Goal: Task Accomplishment & Management: Manage account settings

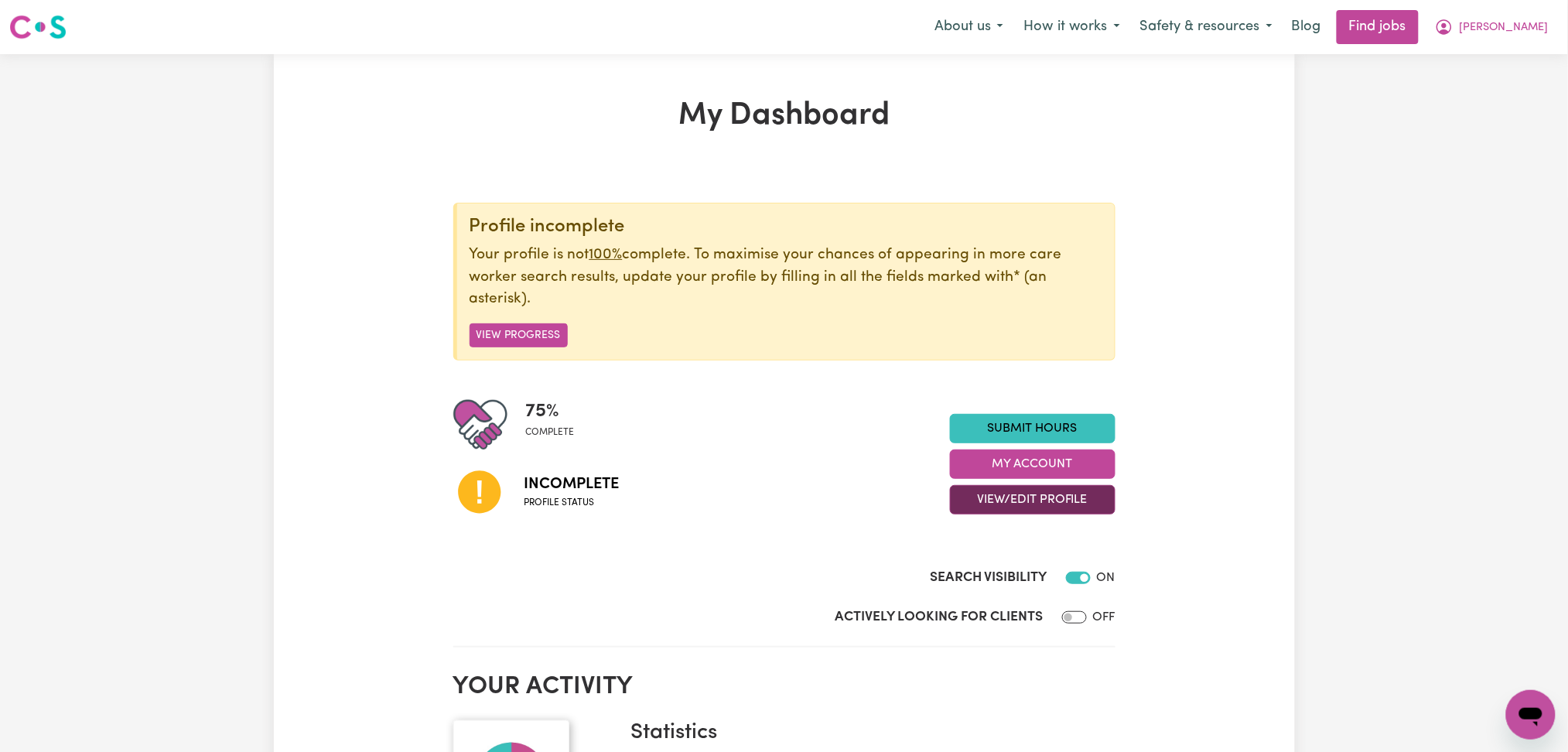
click at [1048, 510] on button "View/Edit Profile" at bounding box center [1032, 500] width 166 height 29
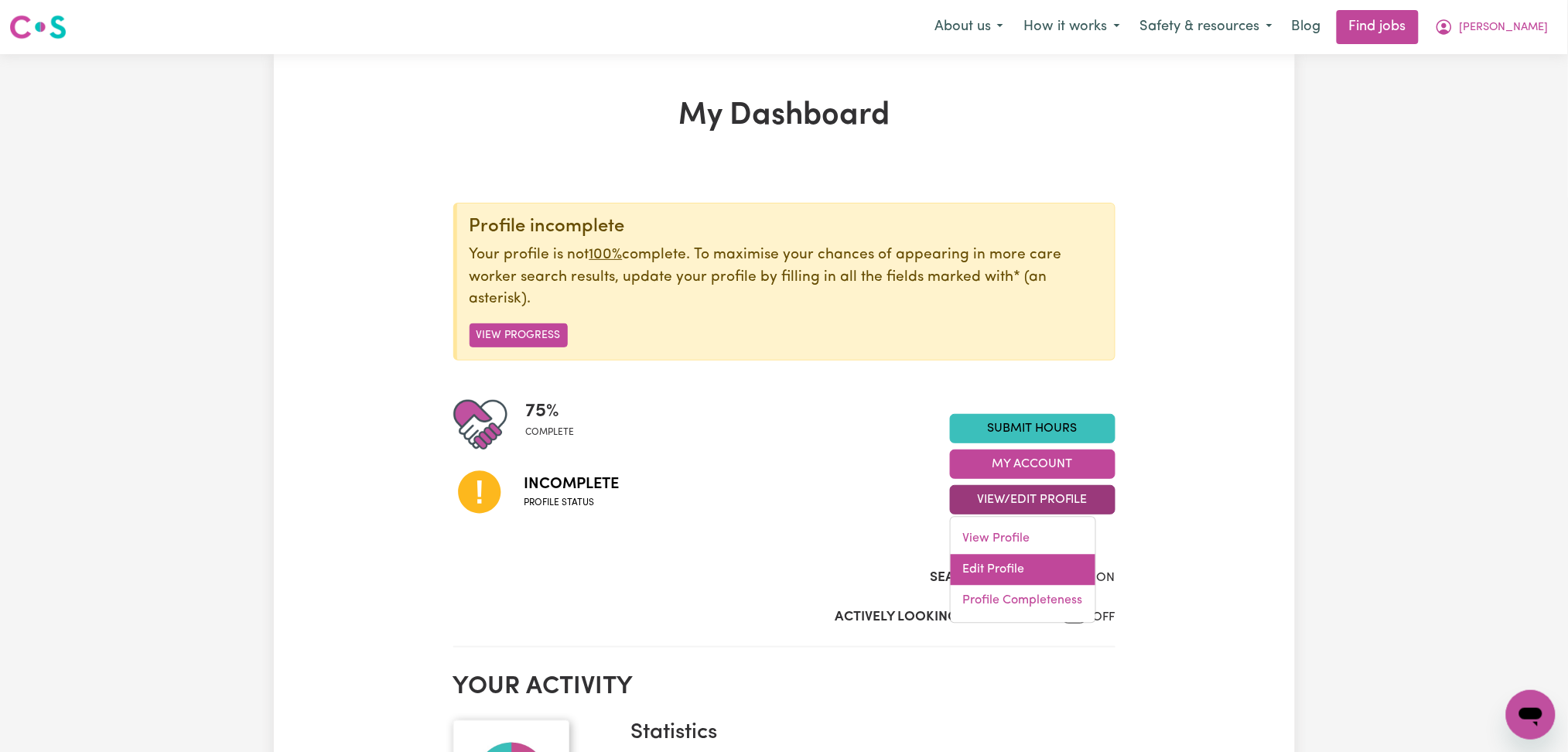
click at [989, 566] on link "Edit Profile" at bounding box center [1023, 570] width 145 height 31
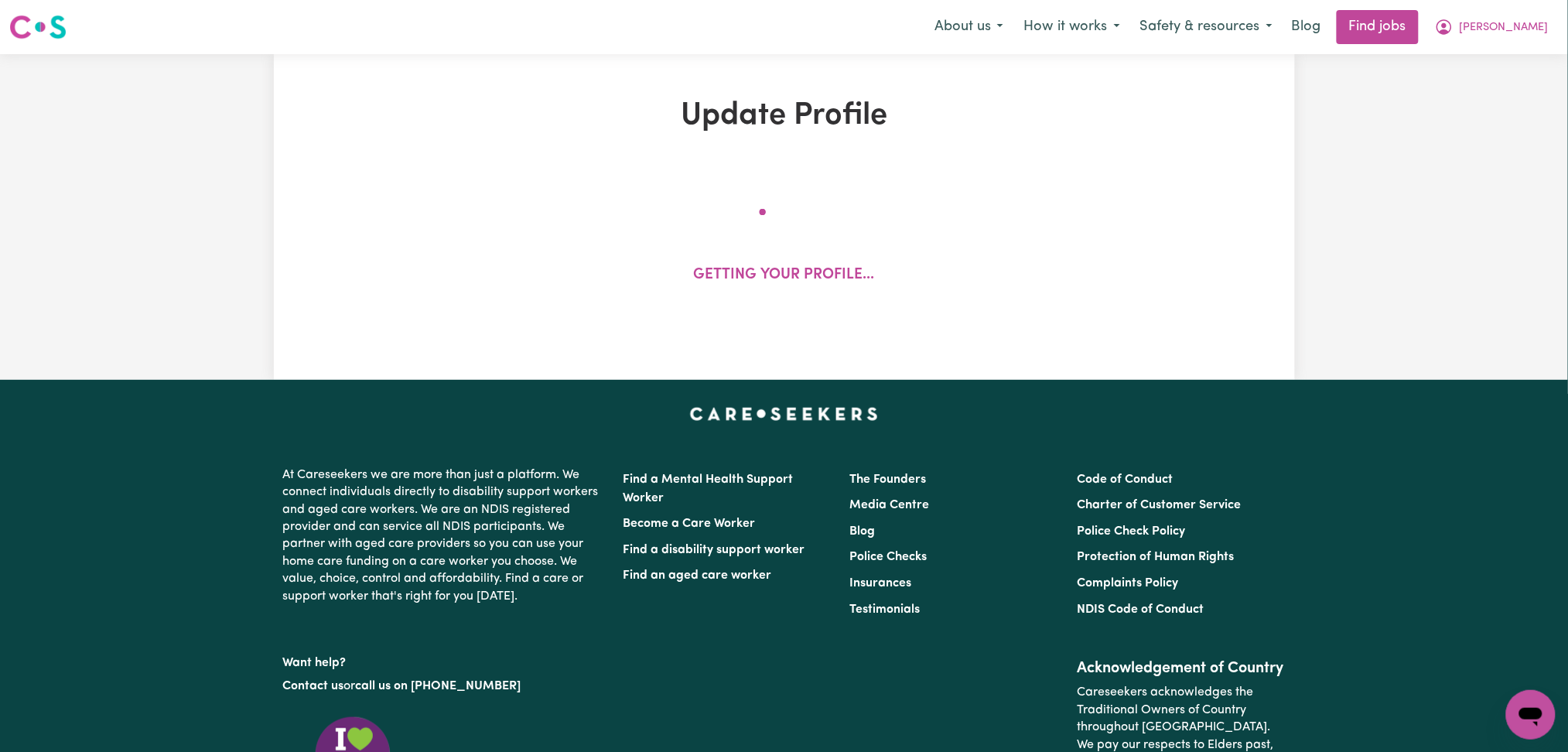
select select "[DEMOGRAPHIC_DATA]"
select select "Student Visa"
select select "Studying a healthcare related degree or qualification"
select select "38"
select select "48"
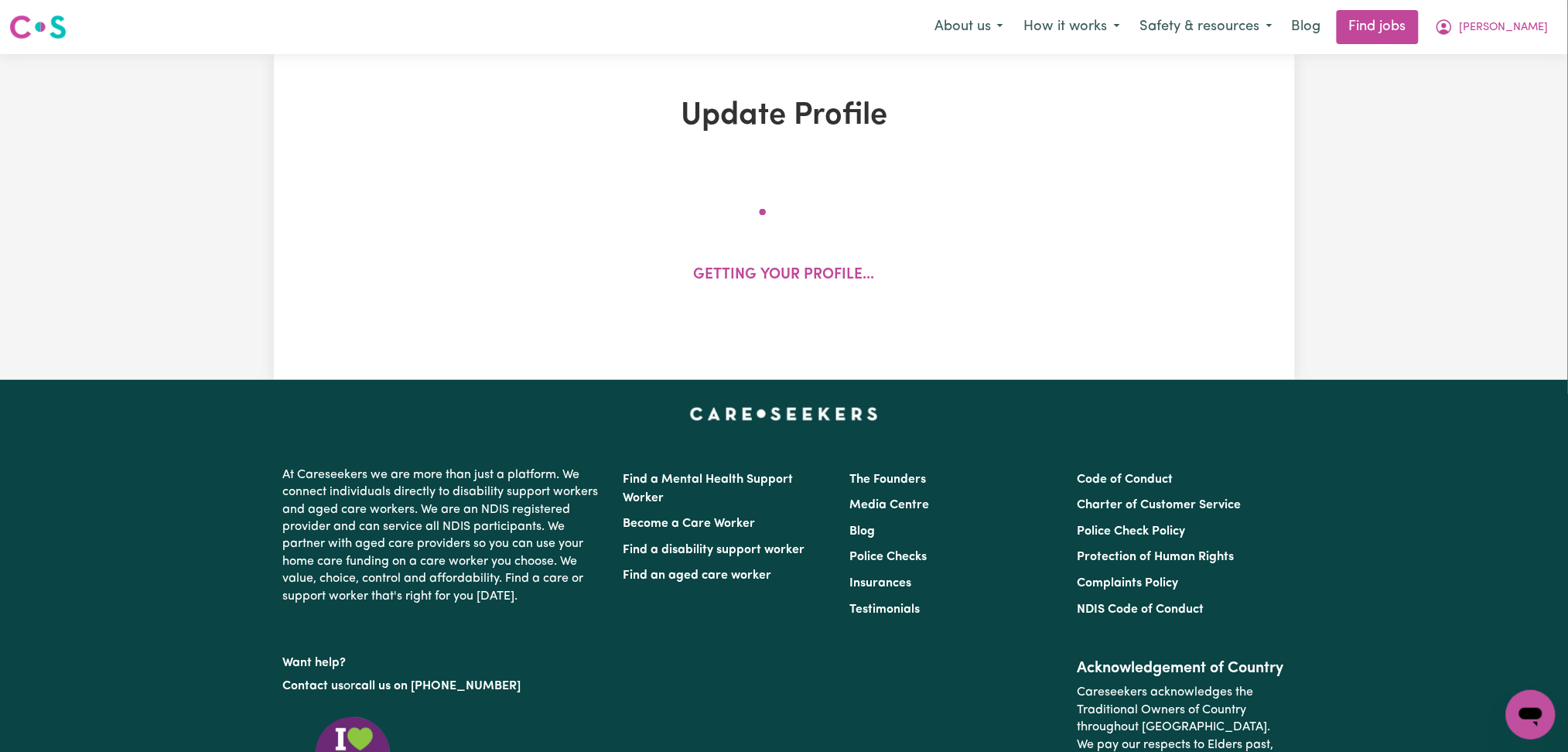
select select "60"
select select "65"
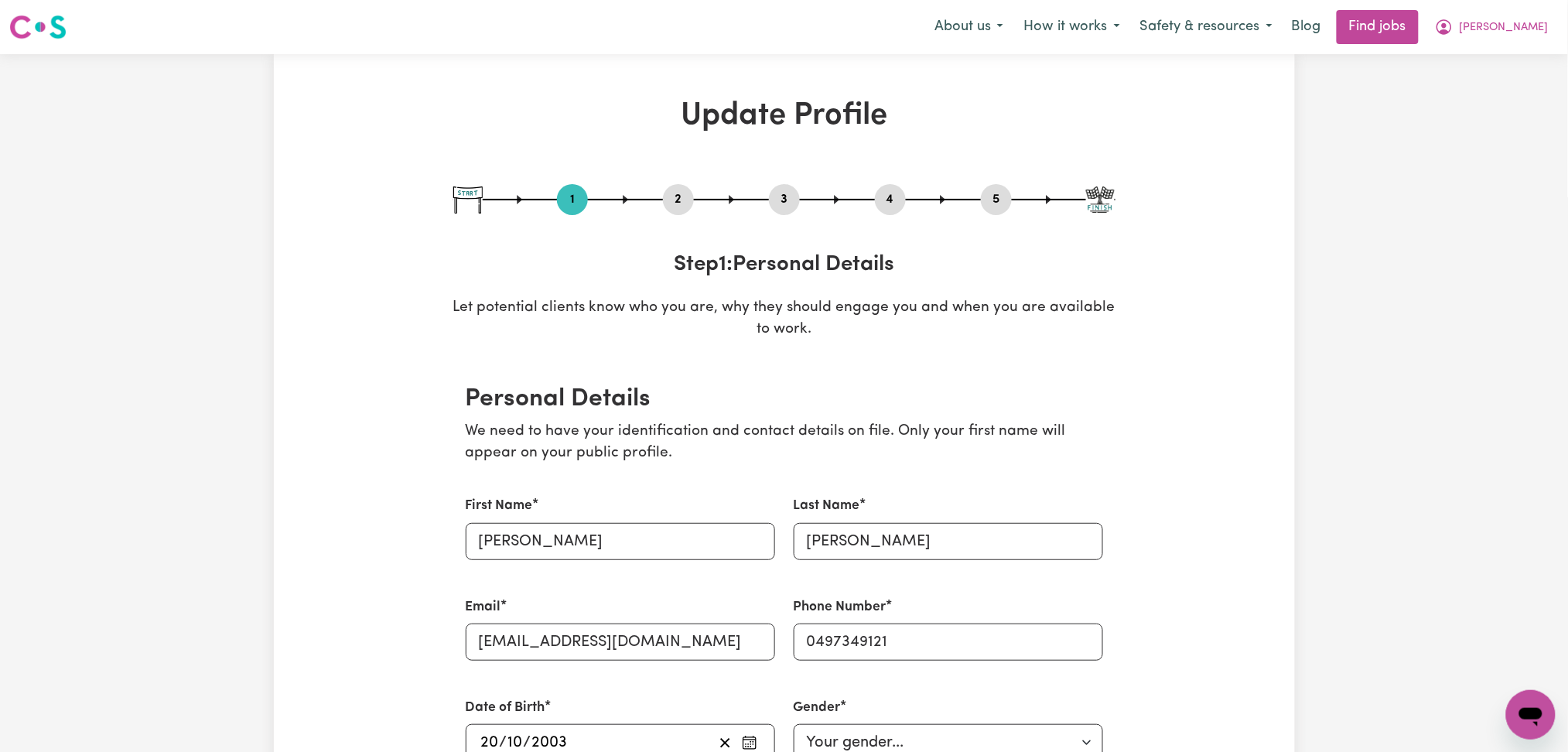
click at [682, 203] on button "2" at bounding box center [678, 200] width 31 height 20
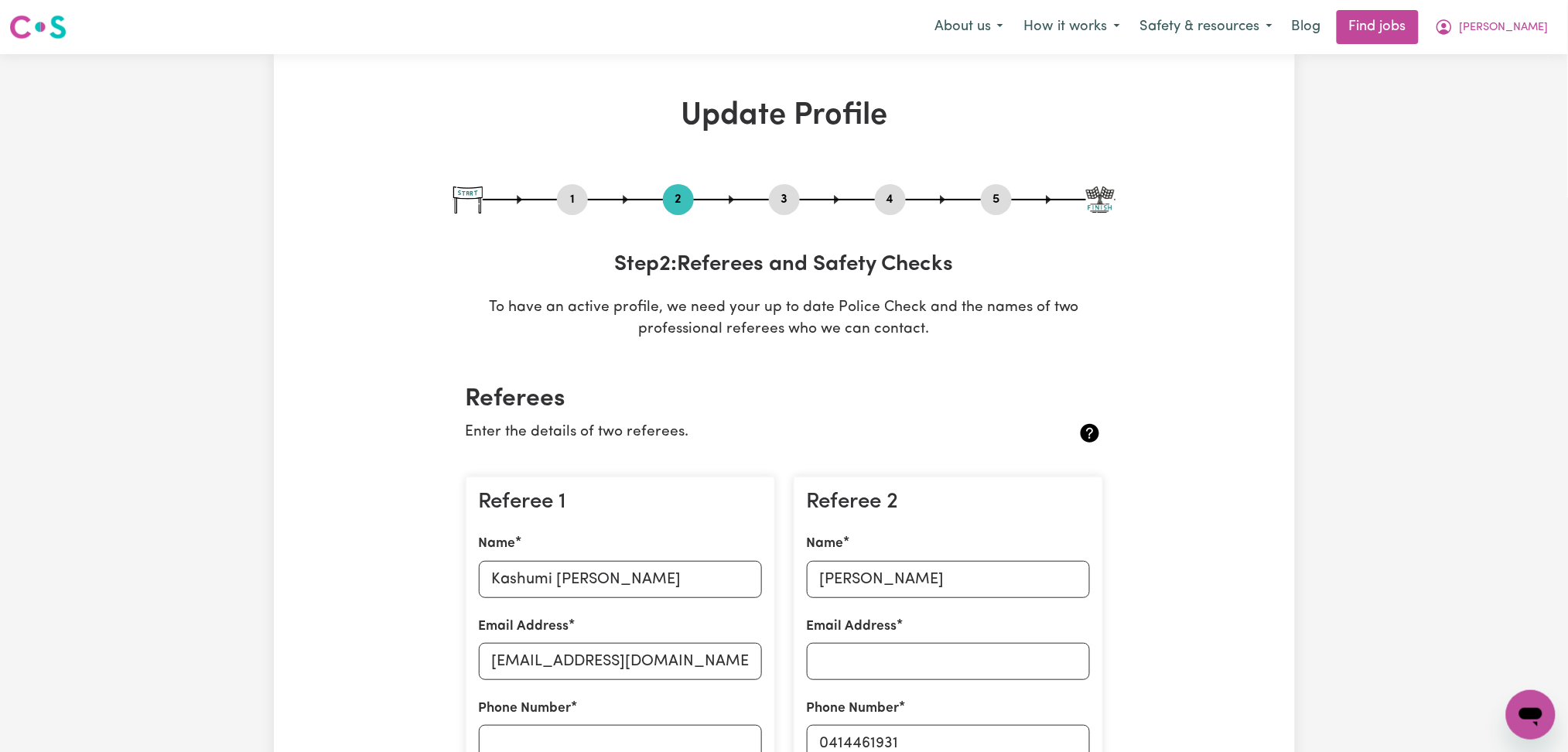
scroll to position [310, 0]
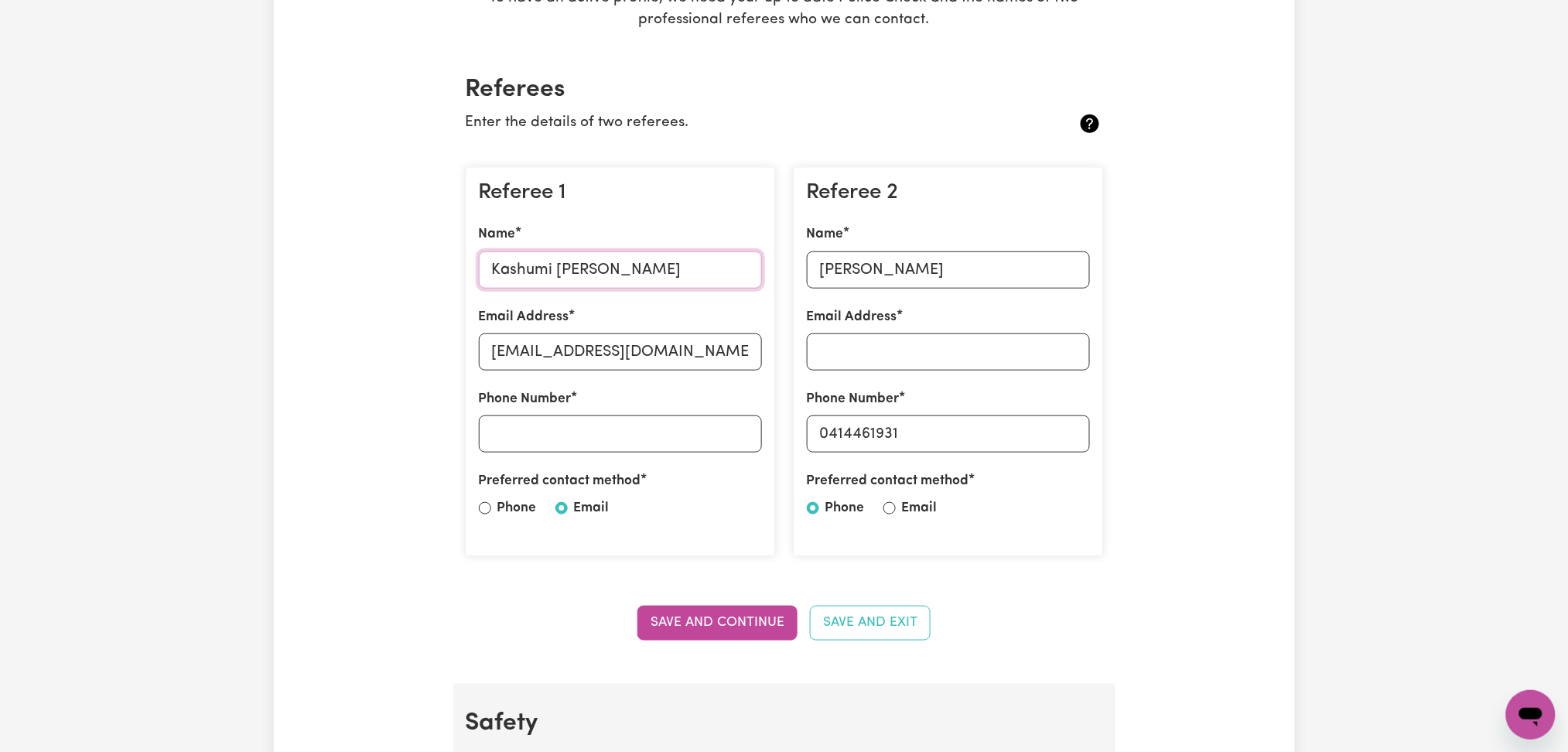
click at [541, 280] on input "Kashumi [PERSON_NAME]" at bounding box center [620, 270] width 283 height 37
click at [595, 363] on input "[EMAIL_ADDRESS][DOMAIN_NAME]" at bounding box center [620, 352] width 283 height 37
click at [872, 286] on input "[PERSON_NAME]" at bounding box center [948, 270] width 283 height 37
drag, startPoint x: 831, startPoint y: 428, endPoint x: 921, endPoint y: 434, distance: 90.2
click at [921, 434] on input "0414461931" at bounding box center [948, 434] width 283 height 37
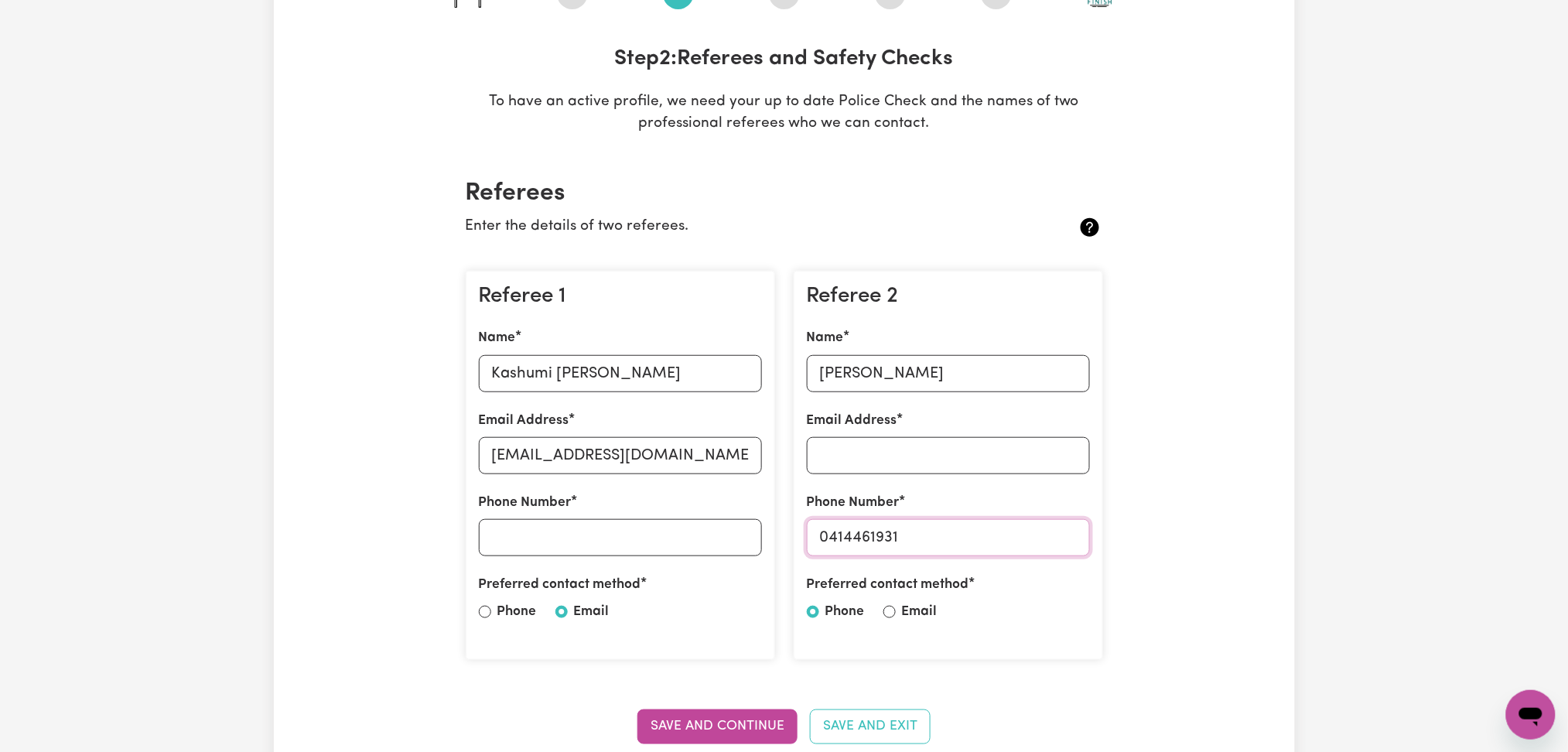
scroll to position [103, 0]
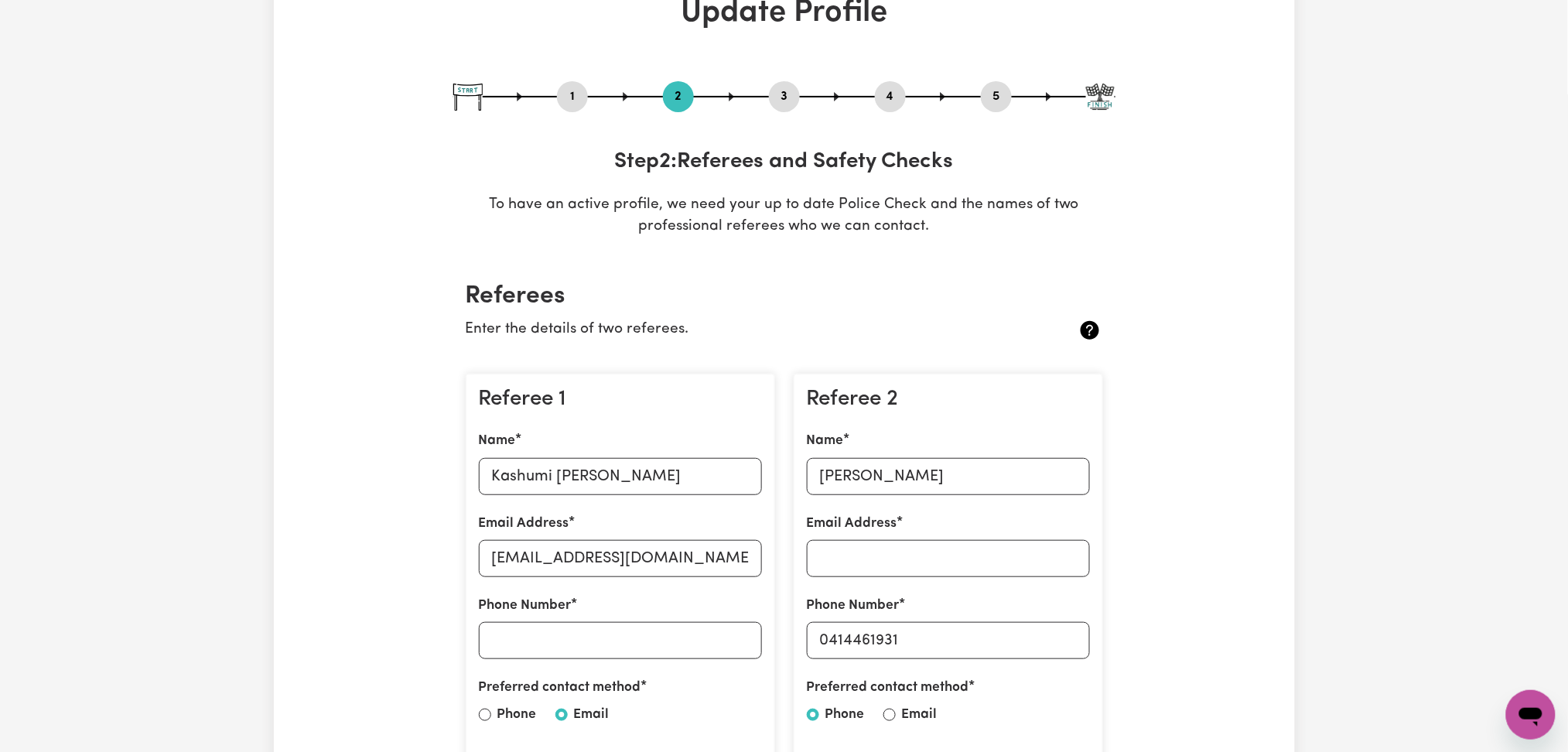
click at [796, 92] on button "3" at bounding box center [784, 97] width 31 height 20
select select "Certificate III (Individual Support)"
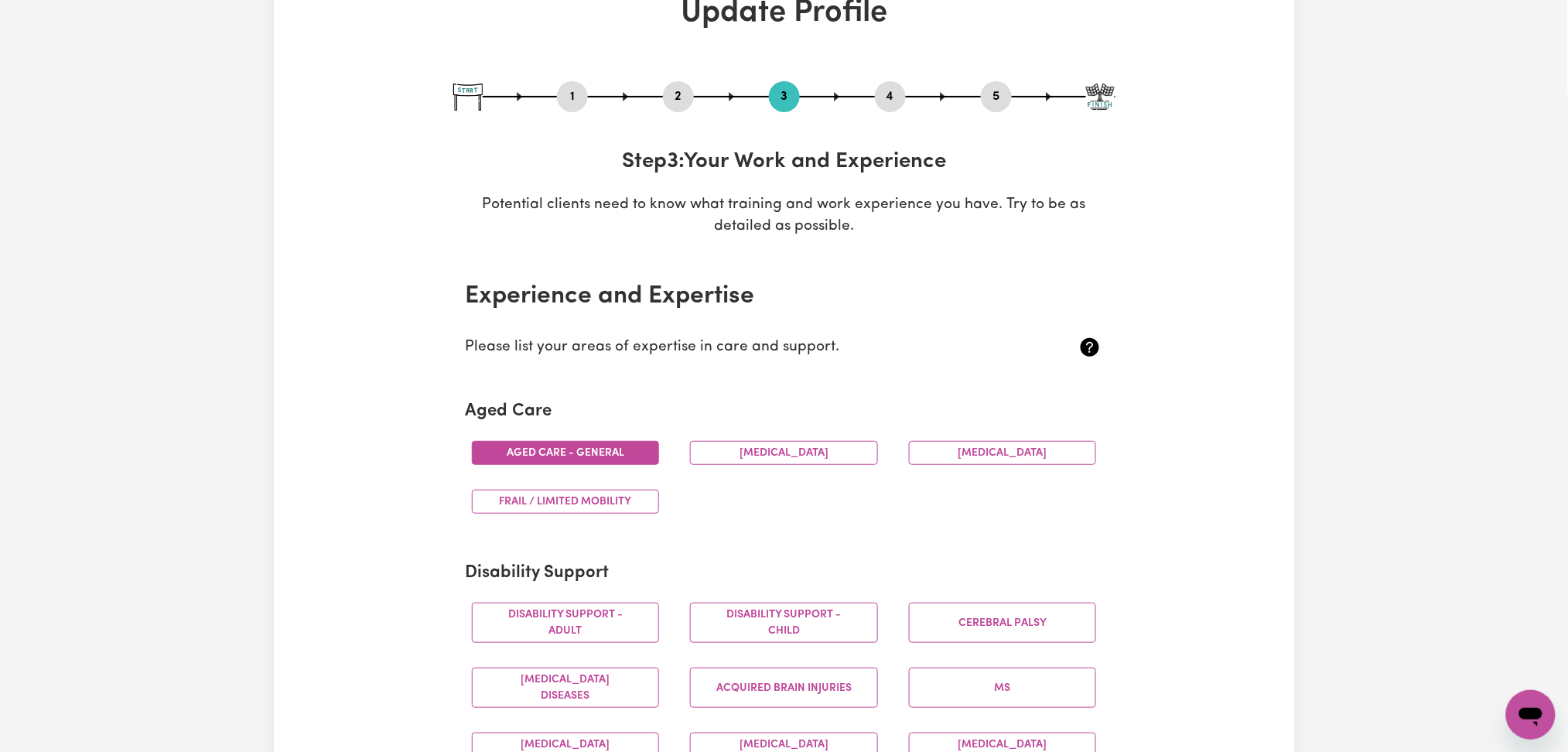
click at [896, 96] on button "4" at bounding box center [890, 97] width 31 height 20
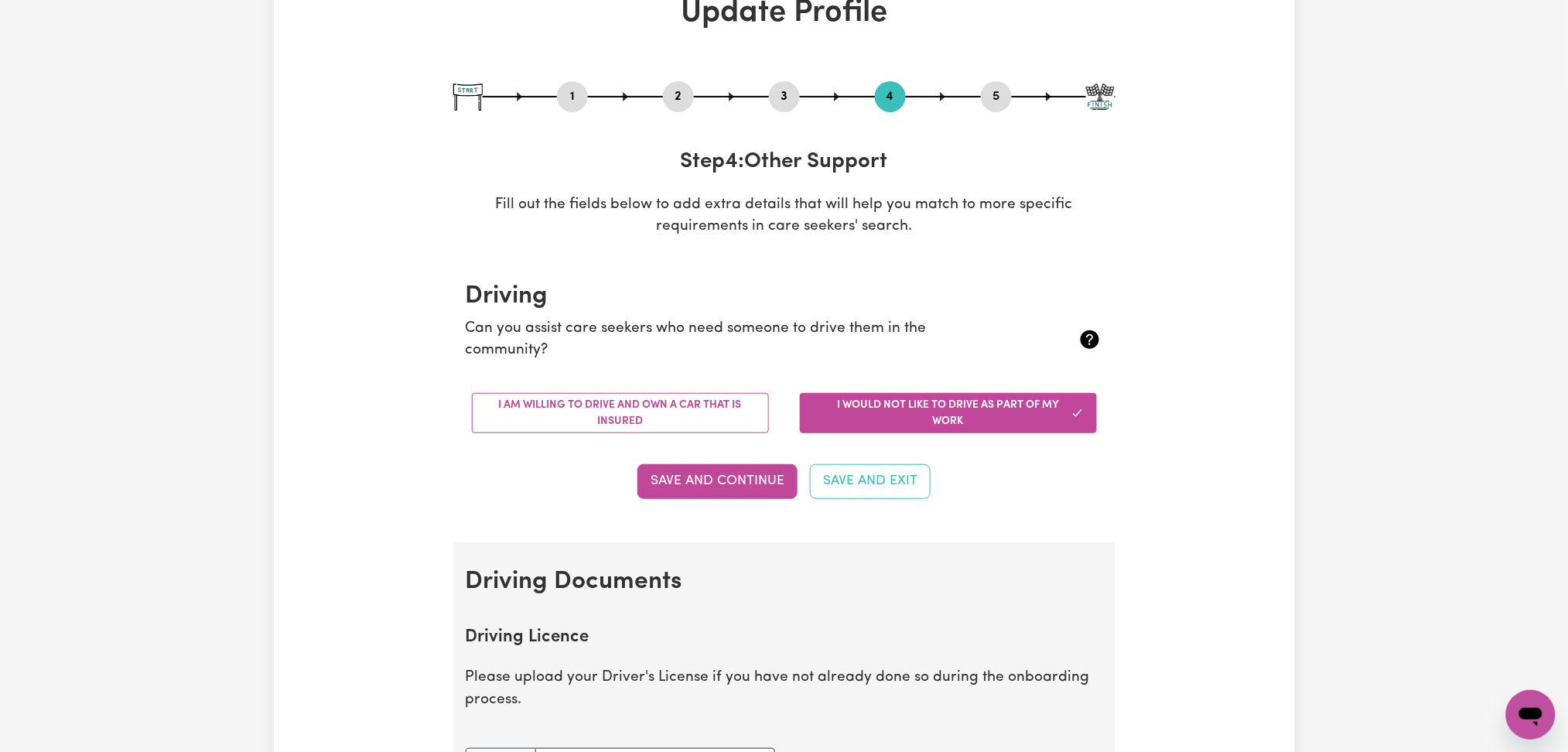
click at [1006, 97] on button "5" at bounding box center [996, 97] width 31 height 20
select select "I am providing services privately on my own"
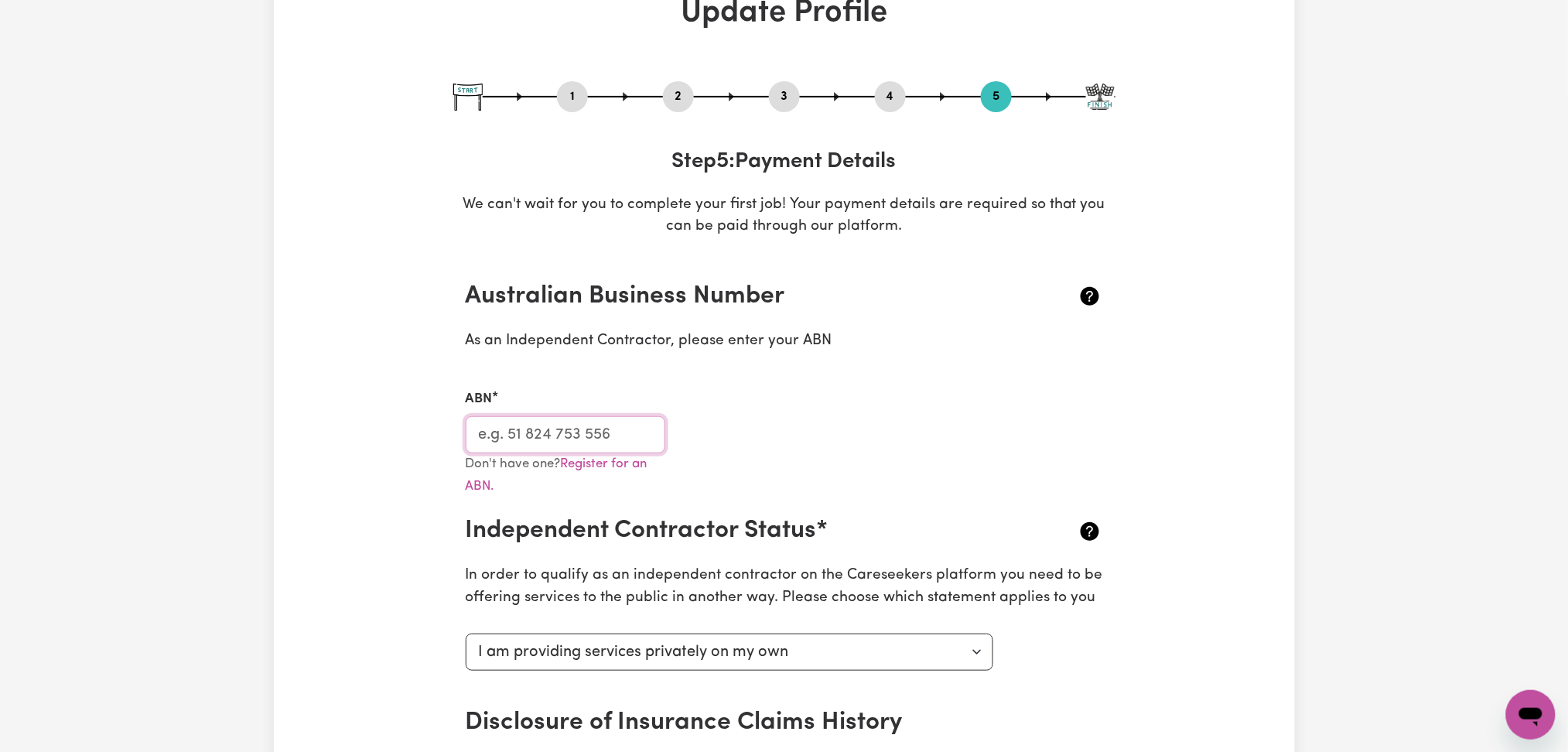
click at [634, 431] on input "ABN" at bounding box center [566, 435] width 201 height 37
click at [784, 92] on button "3" at bounding box center [784, 97] width 31 height 20
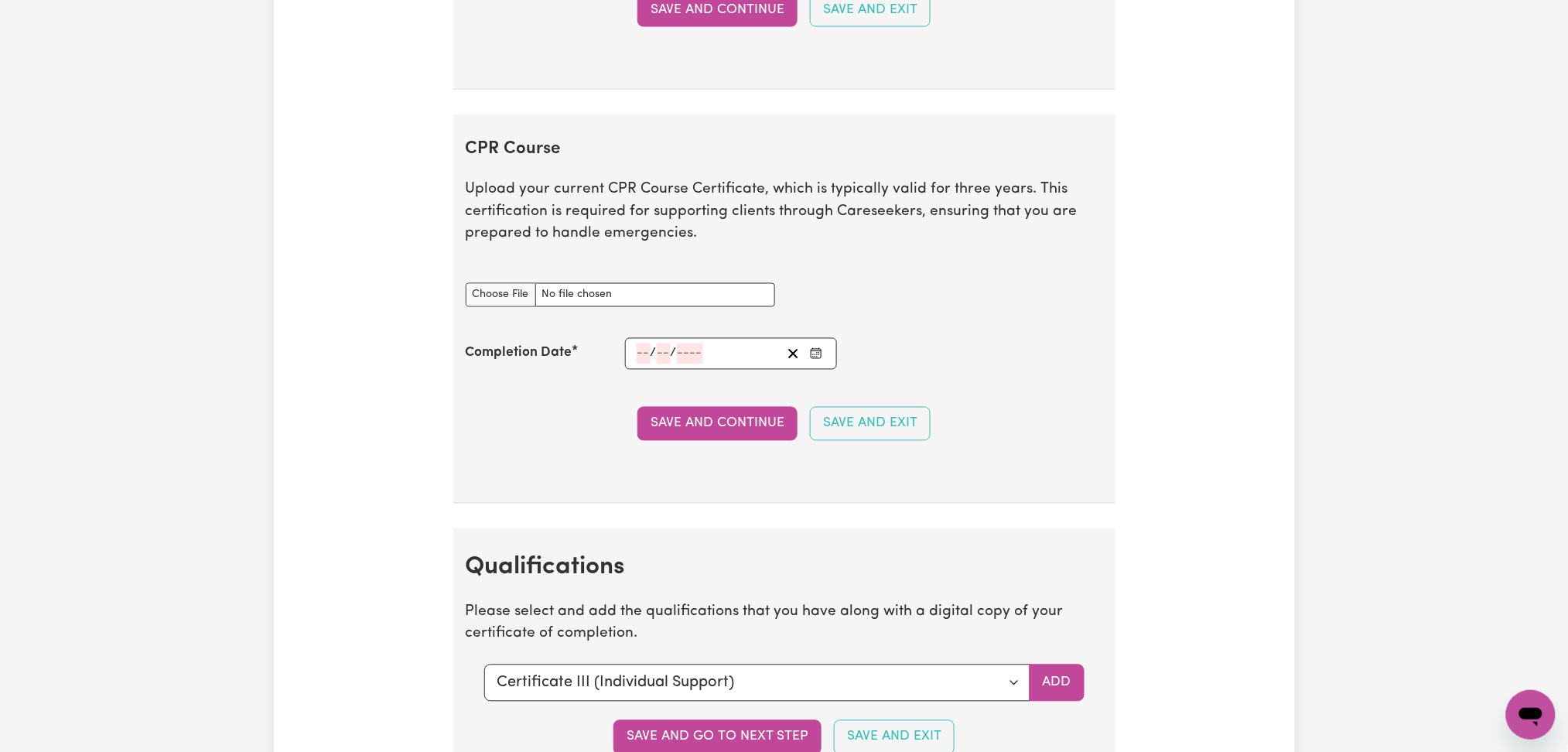
scroll to position [3406, 0]
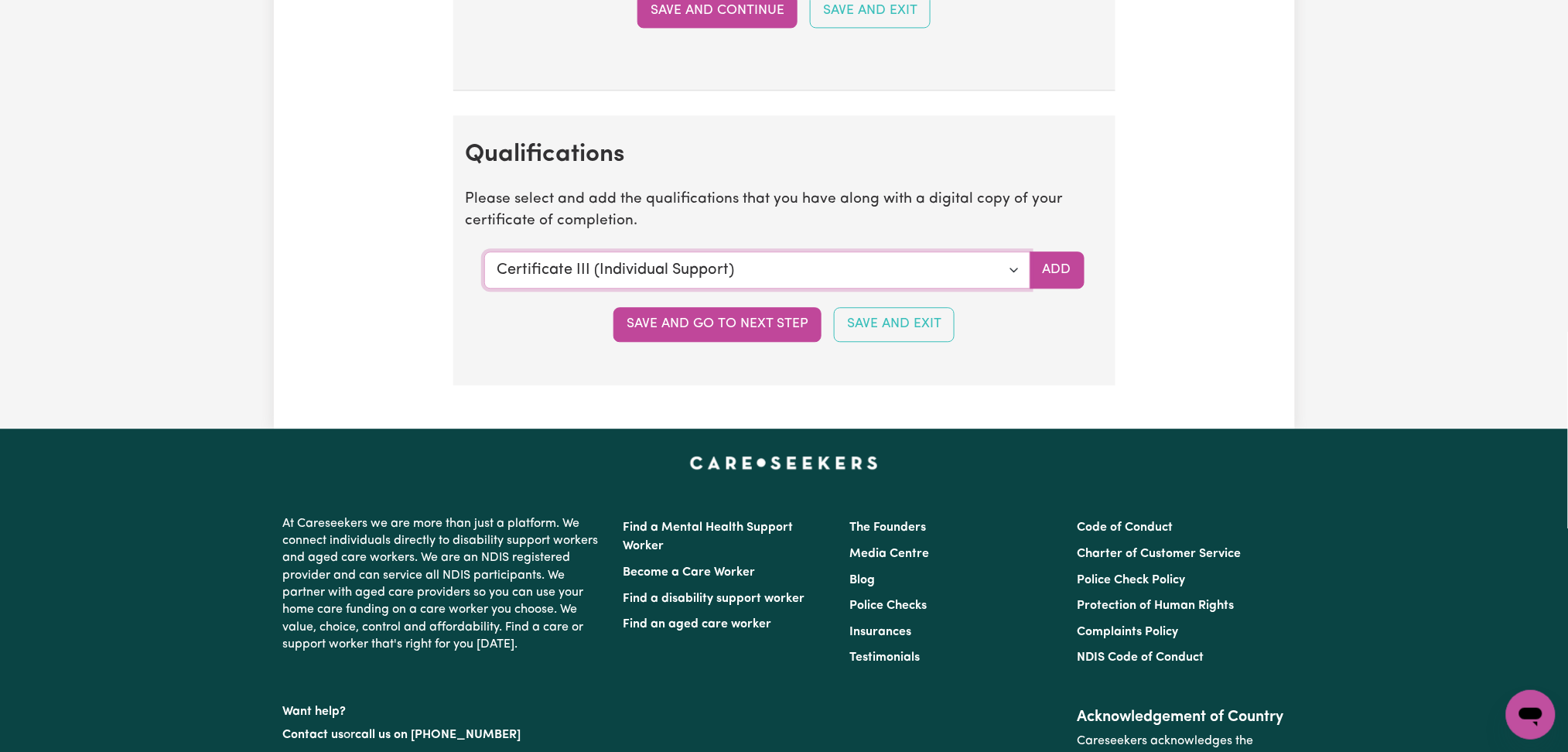
click at [633, 289] on select "Select a qualification to add... Certificate III (Individual Support) Certifica…" at bounding box center [757, 270] width 546 height 37
click at [633, 271] on select "Select a qualification to add... Certificate III (Individual Support) Certifica…" at bounding box center [757, 270] width 546 height 37
select select "Manual Handling"
click at [484, 255] on select "Select a qualification to add... Certificate III (Individual Support) Certifica…" at bounding box center [757, 270] width 546 height 37
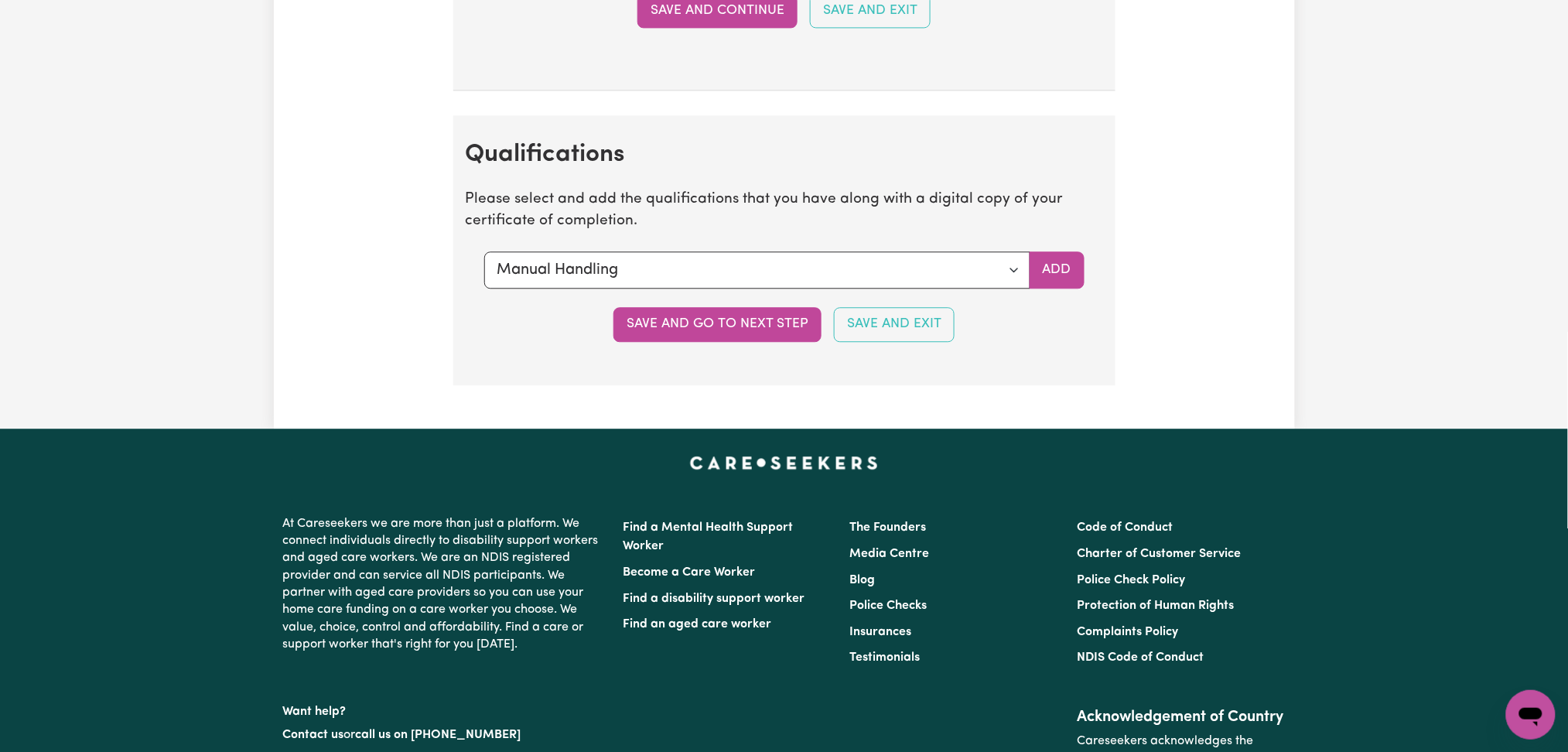
drag, startPoint x: 1046, startPoint y: 276, endPoint x: 962, endPoint y: 319, distance: 94.4
click at [1047, 278] on button "Add" at bounding box center [1057, 270] width 55 height 37
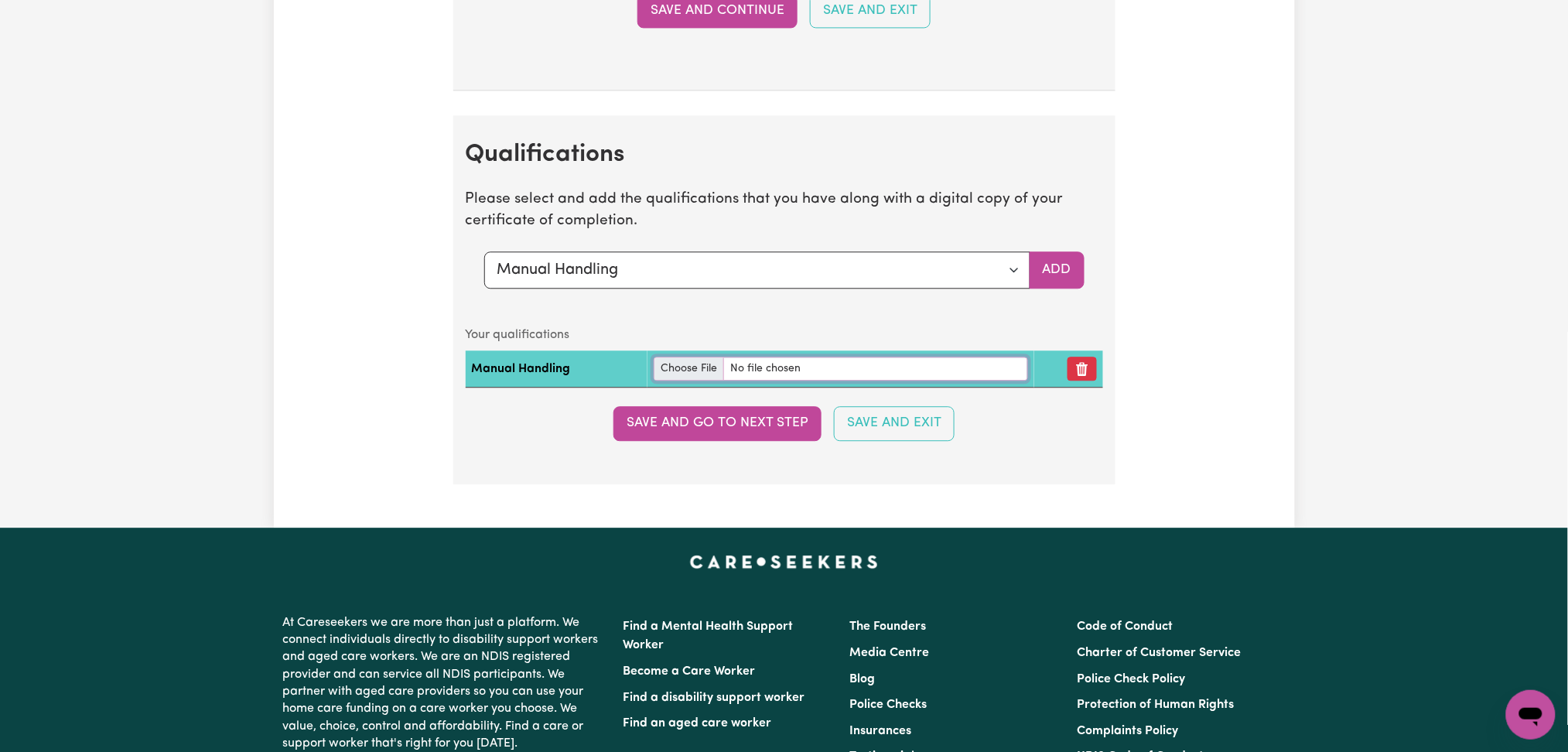
click at [707, 381] on input "file" at bounding box center [841, 369] width 375 height 24
type input "C:\fakepath\[PERSON_NAME] Manual Handling.pdf"
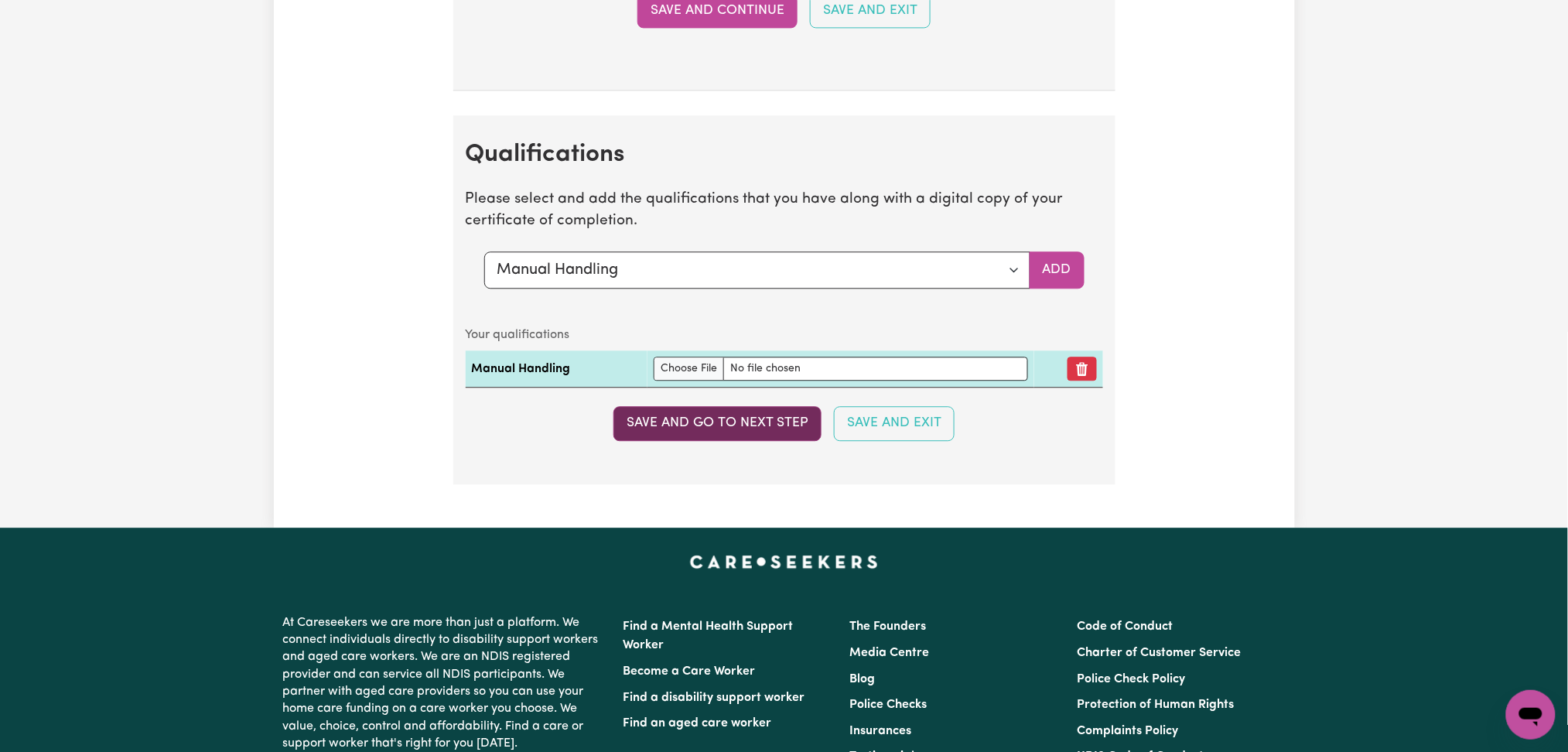
click at [762, 416] on button "Save and go to next step" at bounding box center [717, 423] width 208 height 34
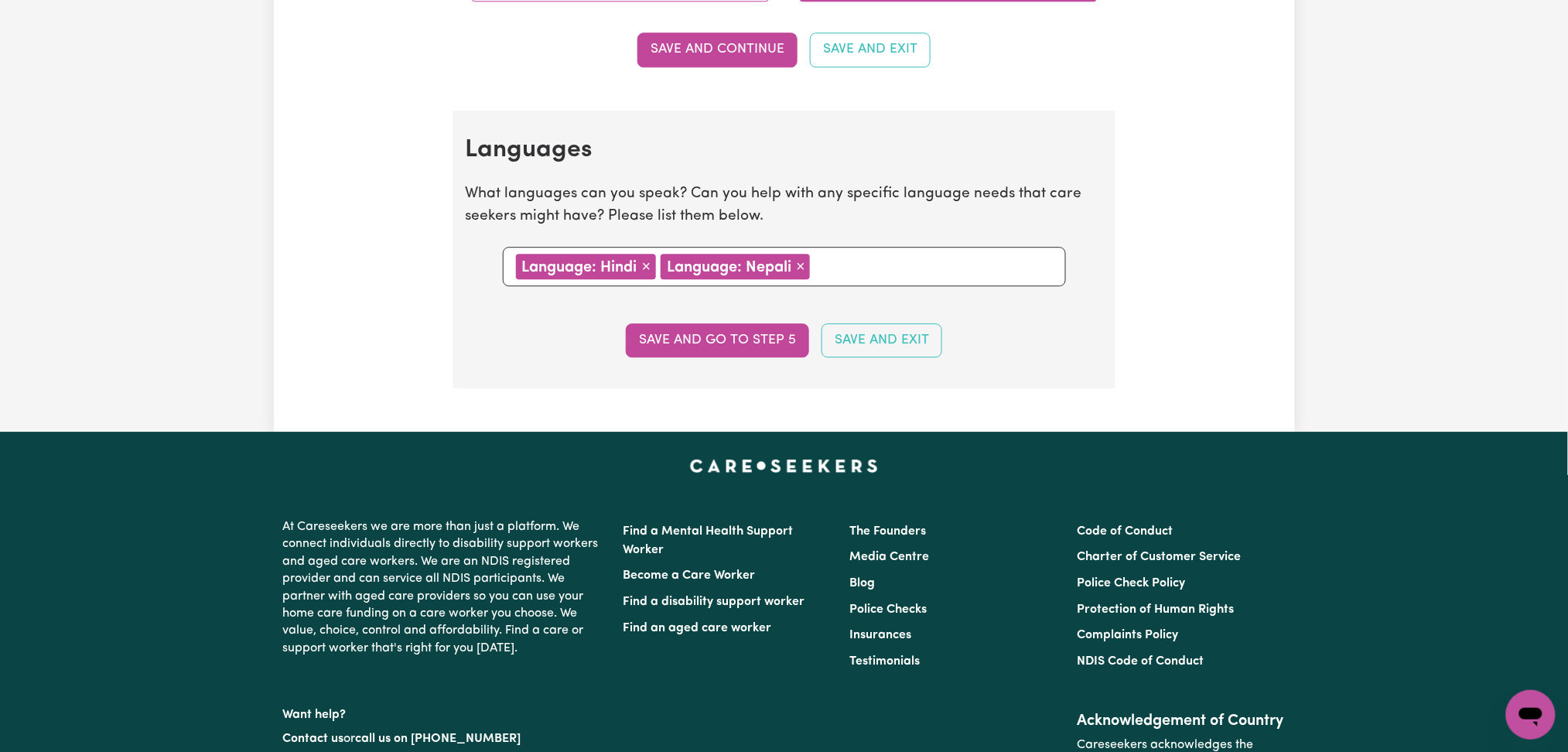
scroll to position [0, 0]
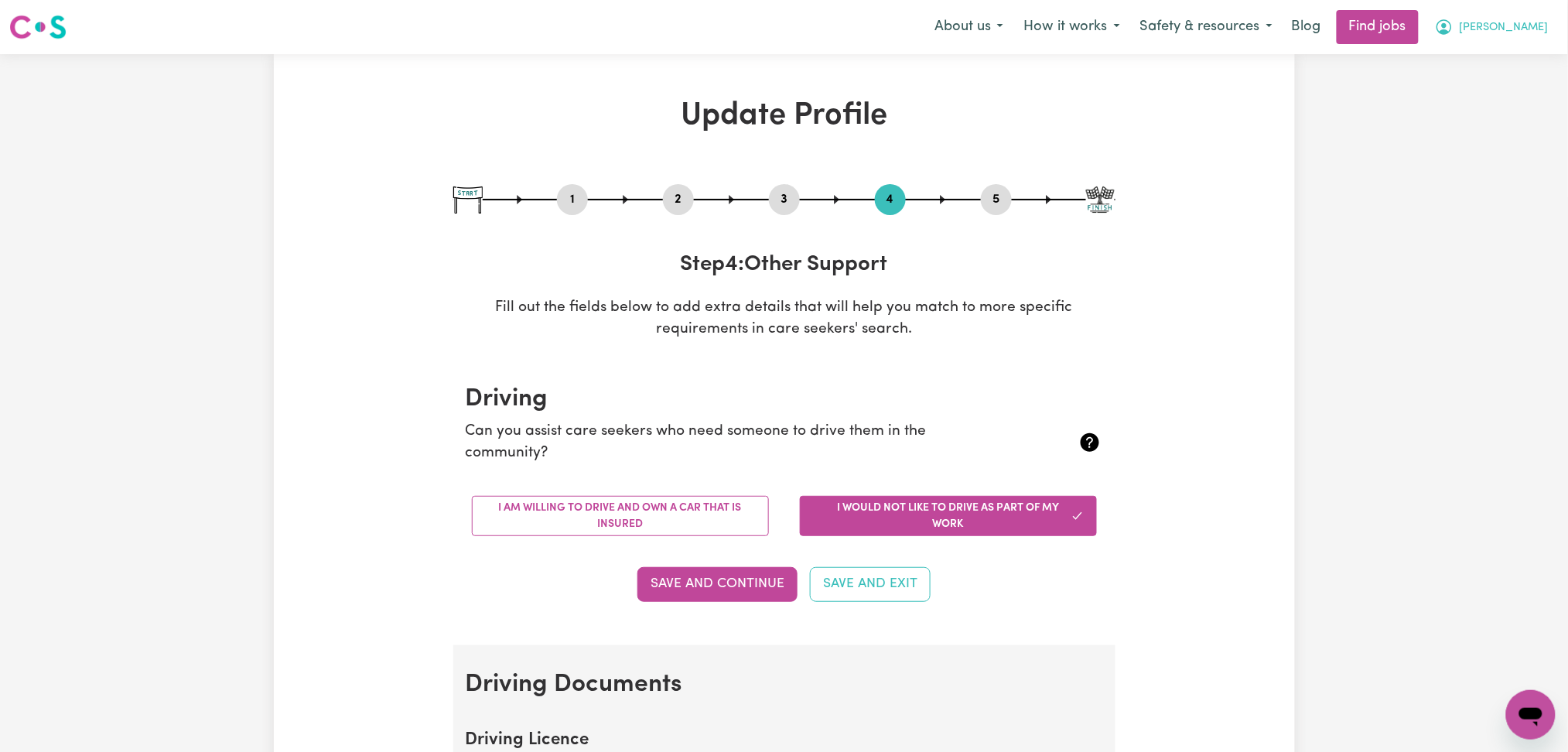
click at [1539, 20] on span "[PERSON_NAME]" at bounding box center [1504, 27] width 89 height 17
click at [1515, 82] on link "My Dashboard" at bounding box center [1496, 88] width 122 height 29
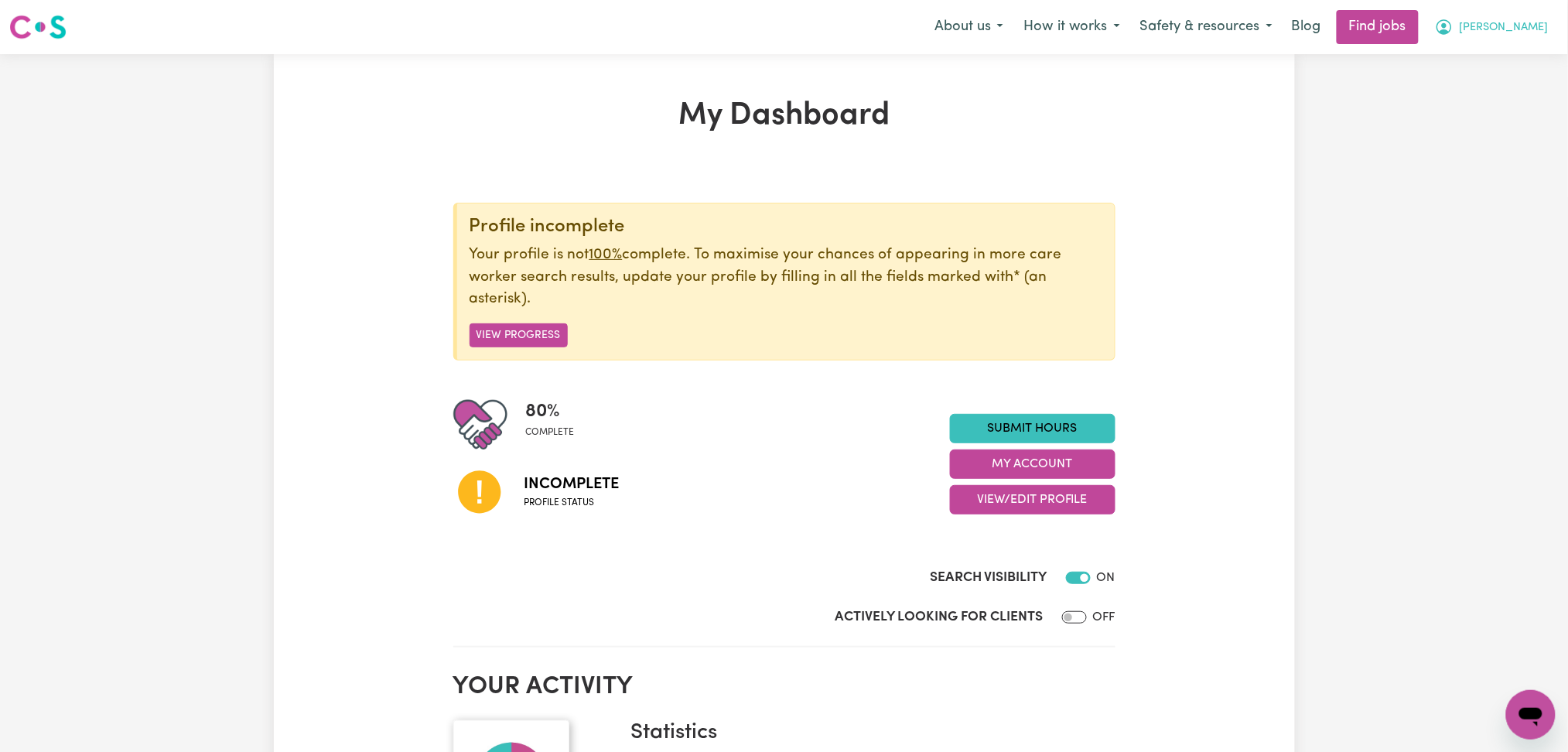
click at [1513, 28] on button "[PERSON_NAME]" at bounding box center [1491, 27] width 134 height 32
click at [1467, 126] on link "Logout" at bounding box center [1496, 118] width 122 height 29
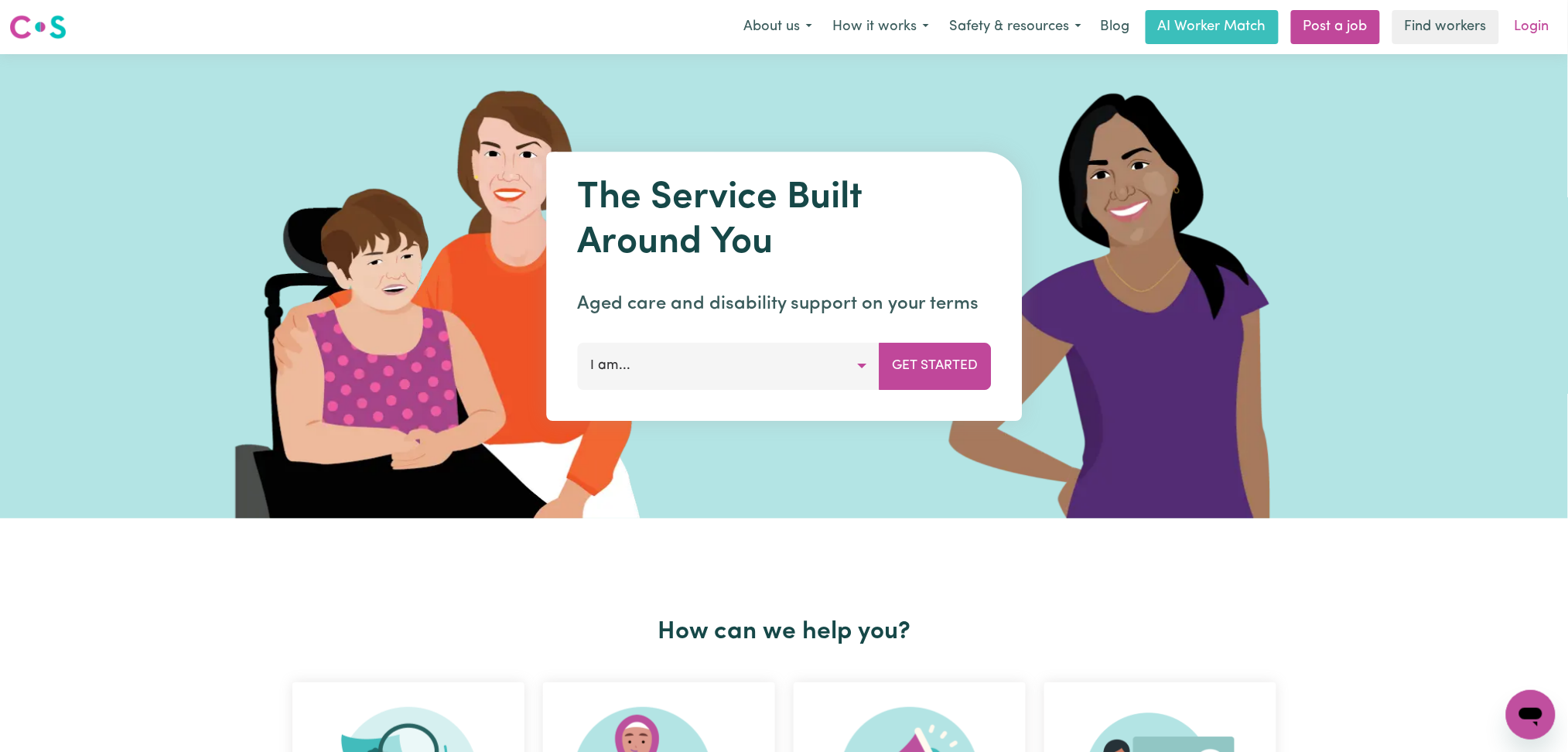
click at [1515, 27] on link "Login" at bounding box center [1532, 27] width 53 height 34
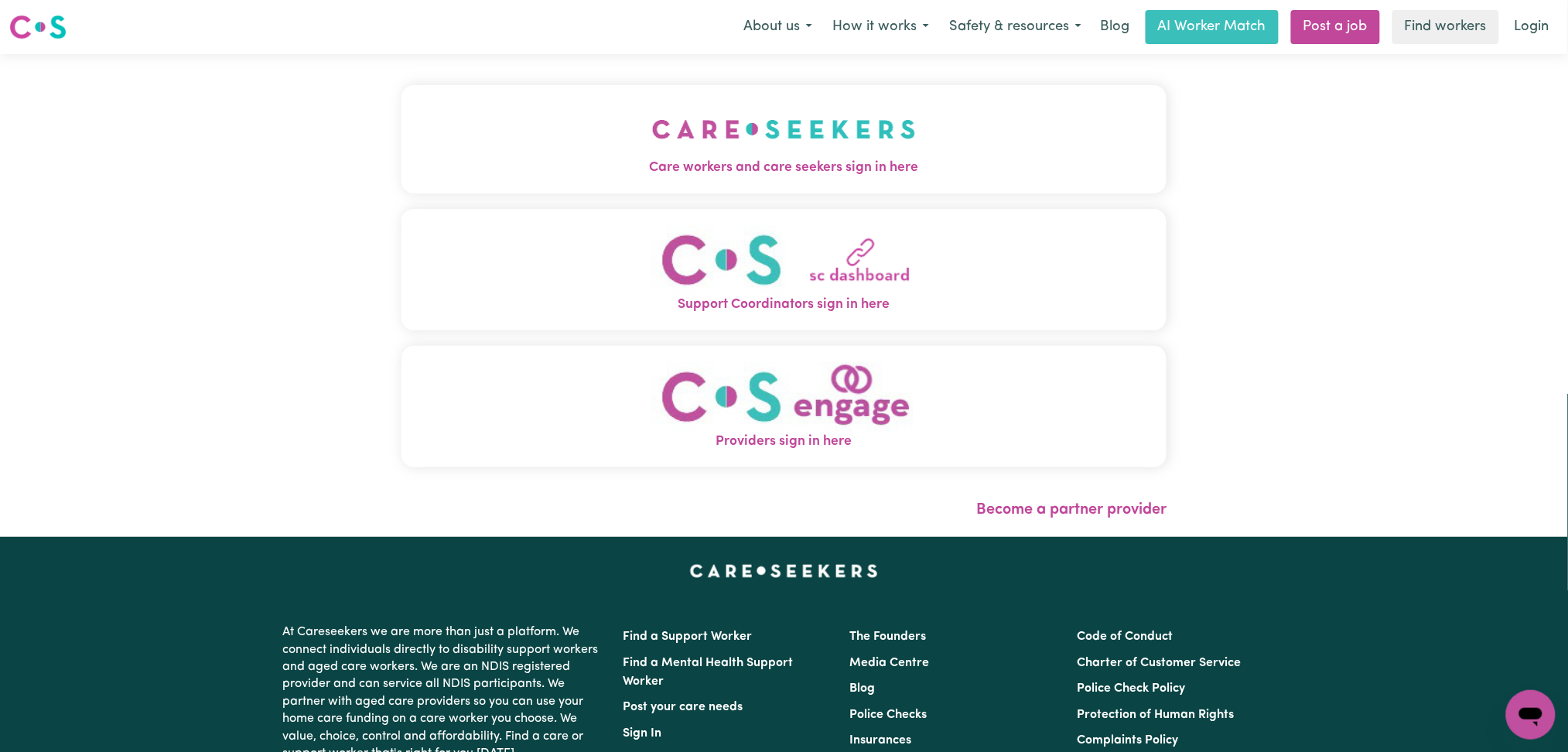
click at [548, 112] on button "Care workers and care seekers sign in here" at bounding box center [784, 139] width 766 height 108
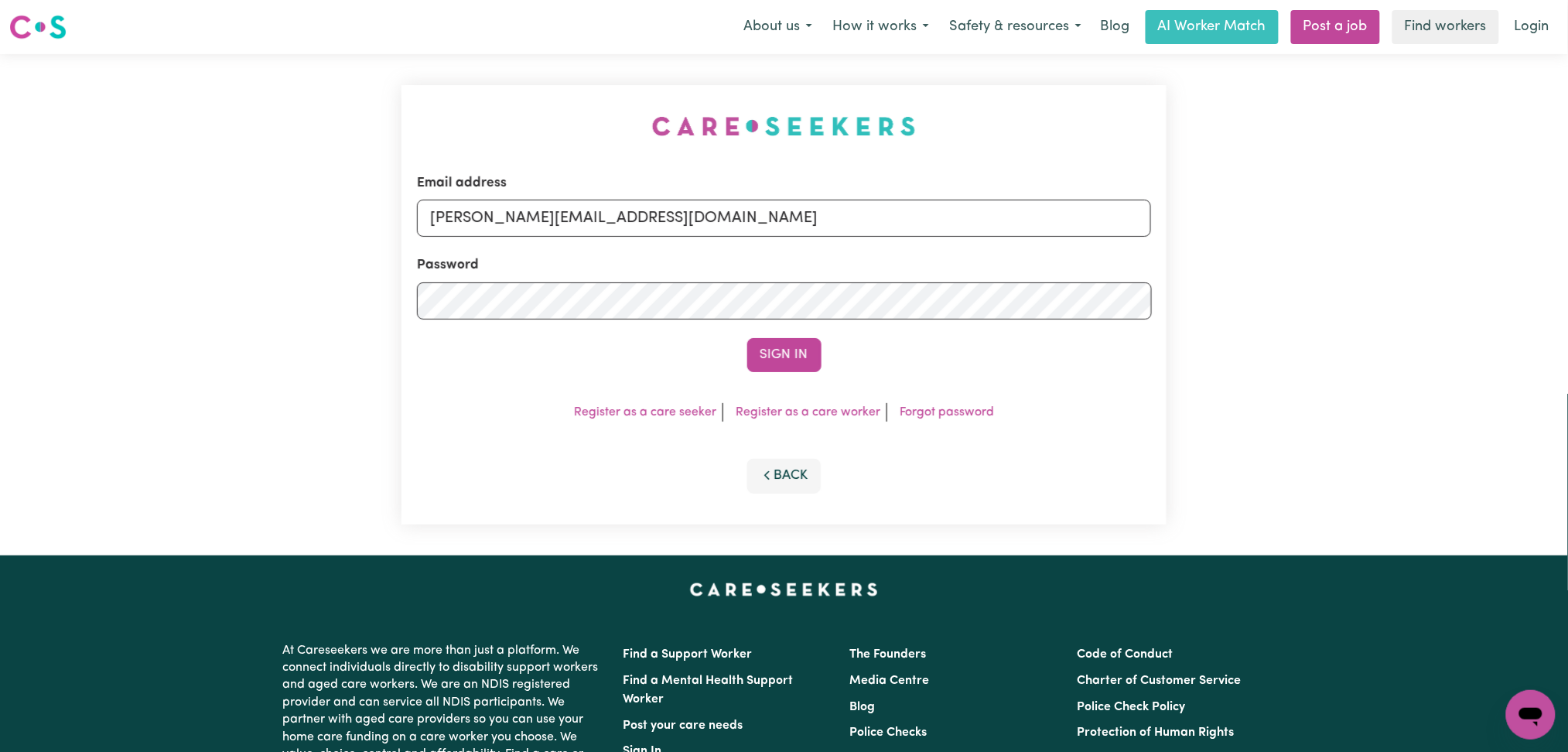
click at [597, 250] on form "Email address [PERSON_NAME][EMAIL_ADDRESS][DOMAIN_NAME] Password Sign In" at bounding box center [784, 272] width 735 height 199
click at [585, 217] on input "[PERSON_NAME][EMAIL_ADDRESS][DOMAIN_NAME]" at bounding box center [784, 218] width 735 height 37
drag, startPoint x: 509, startPoint y: 225, endPoint x: 924, endPoint y: 268, distance: 417.2
click at [938, 259] on form "Email address Superuser~[EMAIL_ADDRESS][DOMAIN_NAME] Password Sign In" at bounding box center [784, 272] width 735 height 199
type input "Superuser~[EMAIL_ADDRESS][DOMAIN_NAME]"
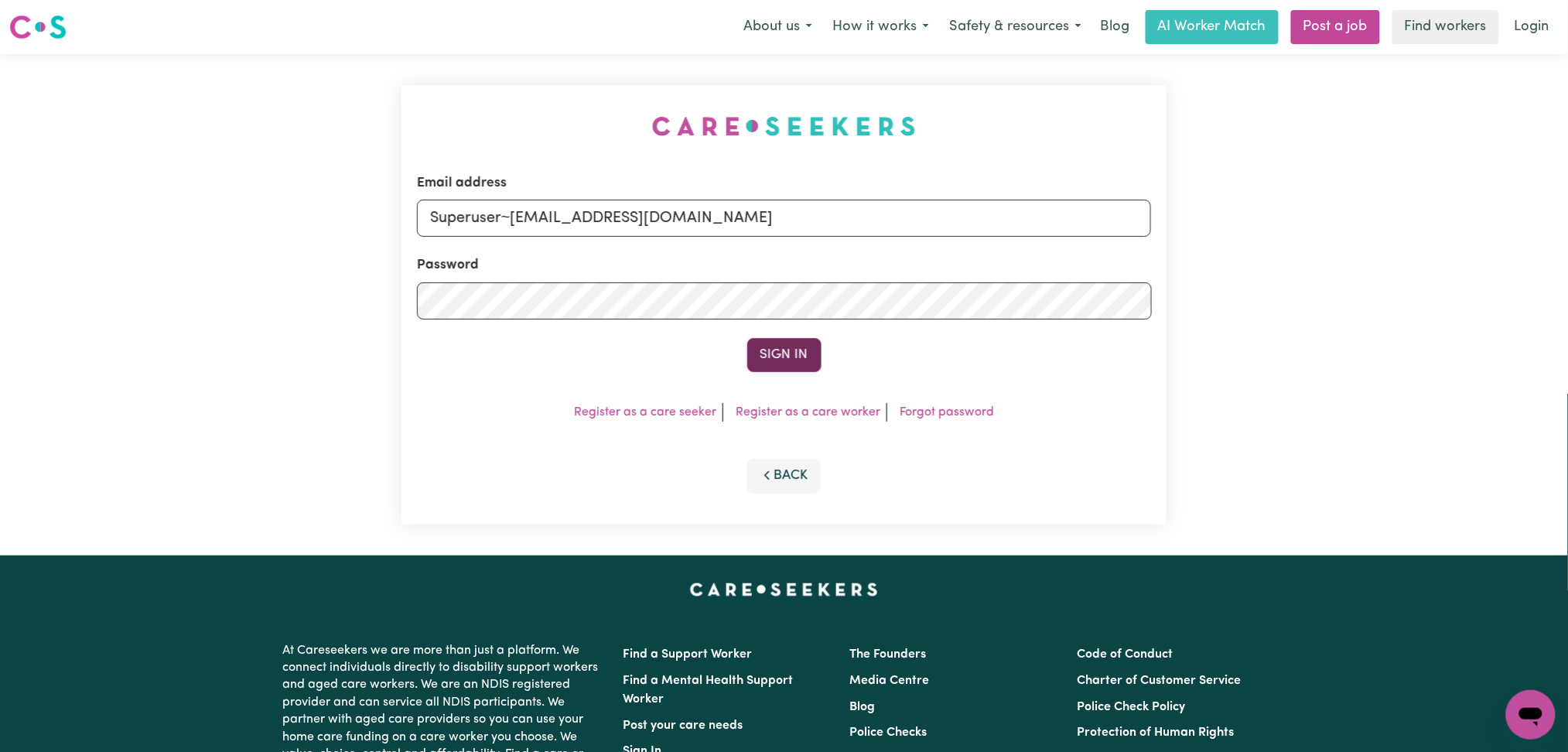
click at [782, 362] on button "Sign In" at bounding box center [784, 355] width 74 height 34
